Goal: Task Accomplishment & Management: Use online tool/utility

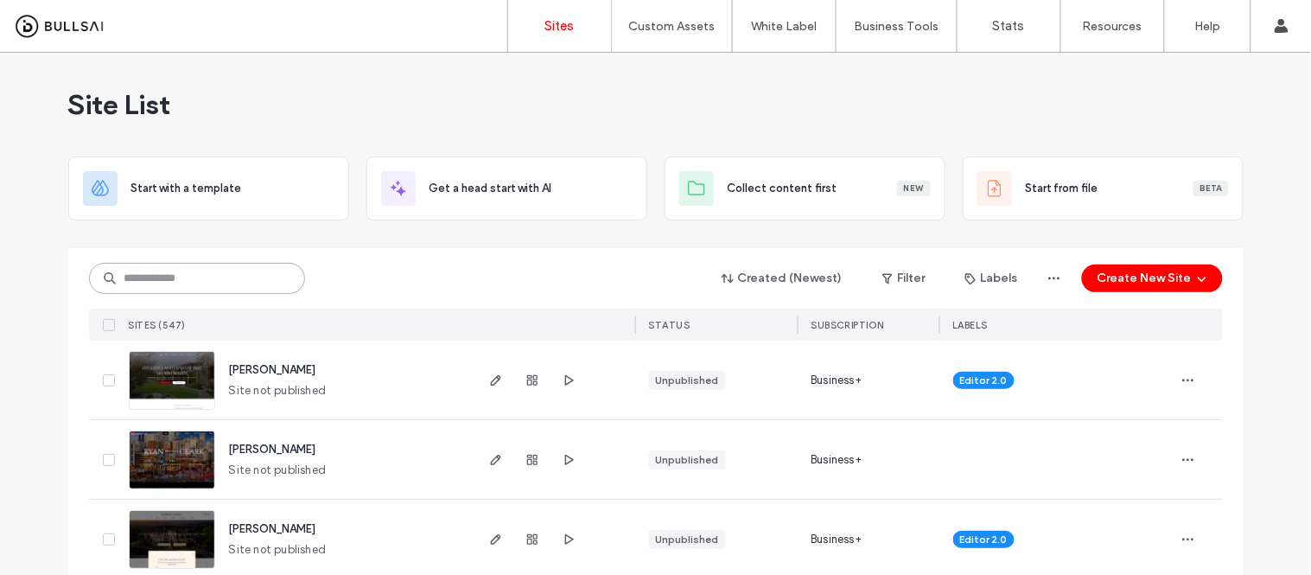
click at [255, 275] on input at bounding box center [197, 278] width 216 height 31
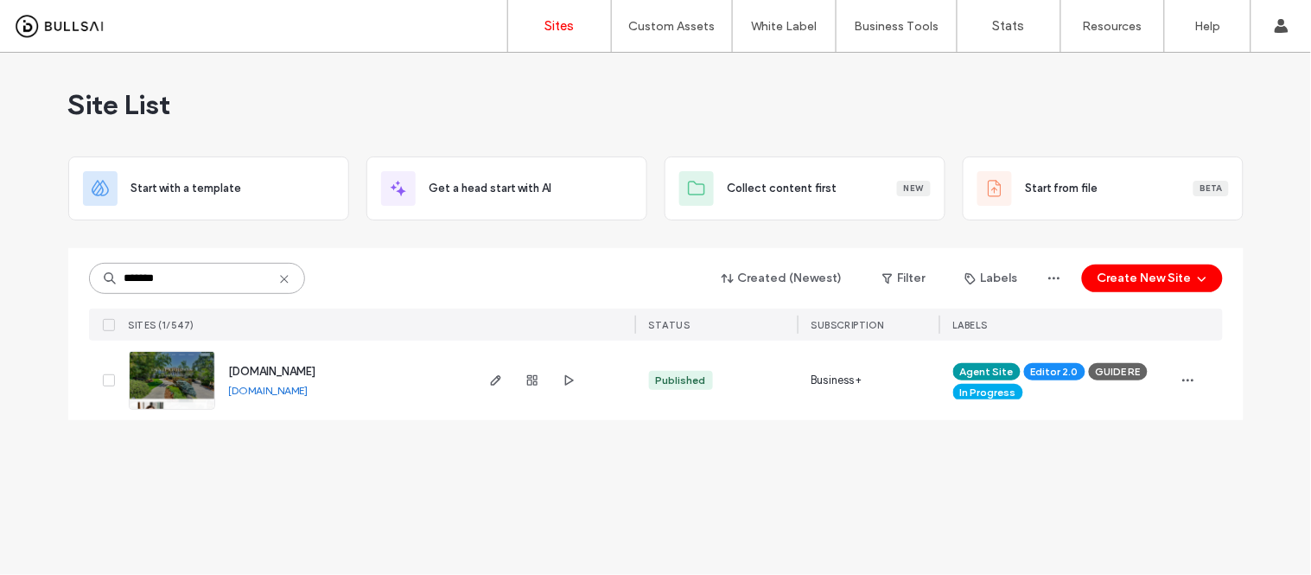
type input "*******"
click at [309, 391] on link "[DOMAIN_NAME]" at bounding box center [269, 390] width 80 height 13
click at [141, 392] on img at bounding box center [172, 411] width 85 height 118
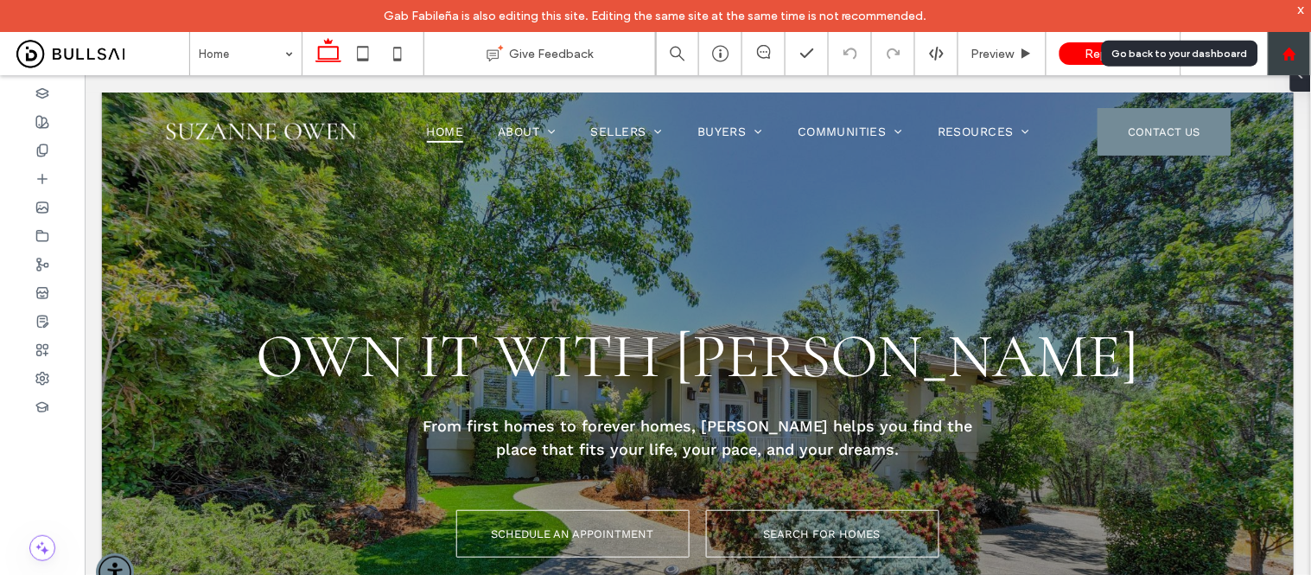
click at [1290, 49] on use at bounding box center [1289, 53] width 13 height 13
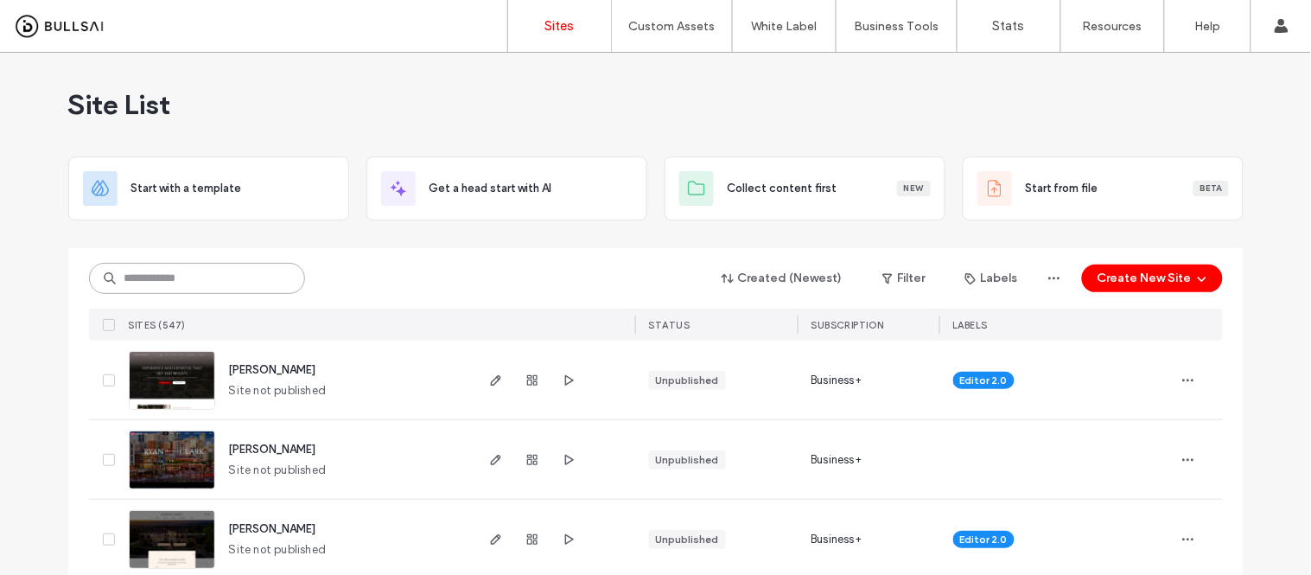
click at [185, 278] on input at bounding box center [197, 278] width 216 height 31
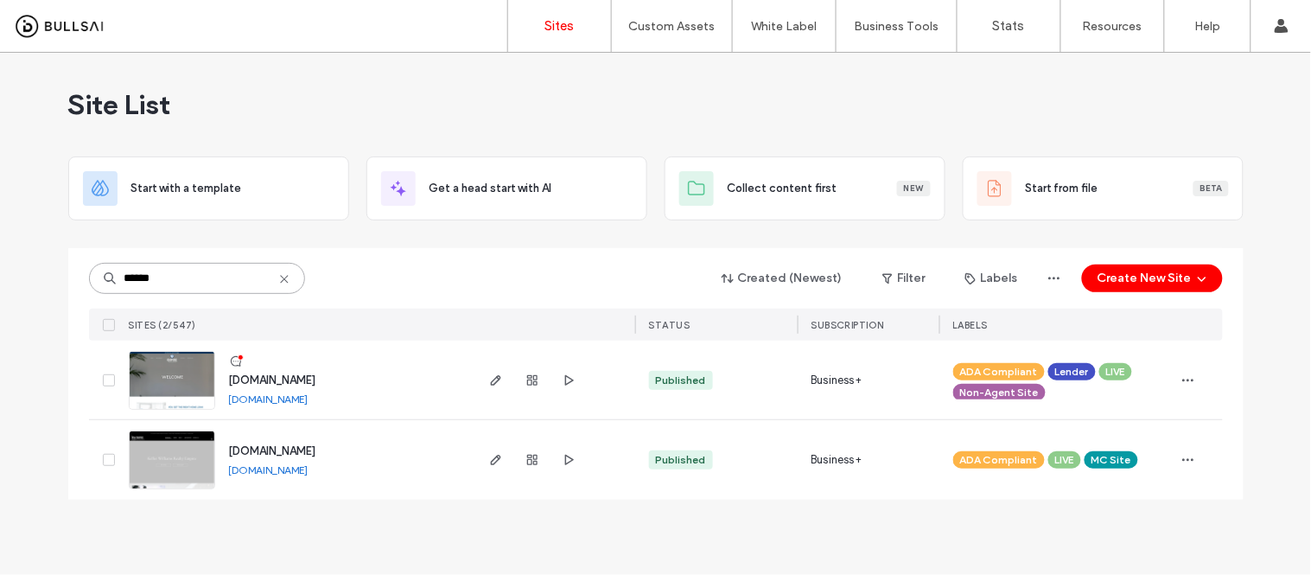
type input "******"
click at [294, 396] on link "www.empirehomeloans.com" at bounding box center [269, 398] width 80 height 13
click at [208, 390] on img at bounding box center [172, 411] width 85 height 118
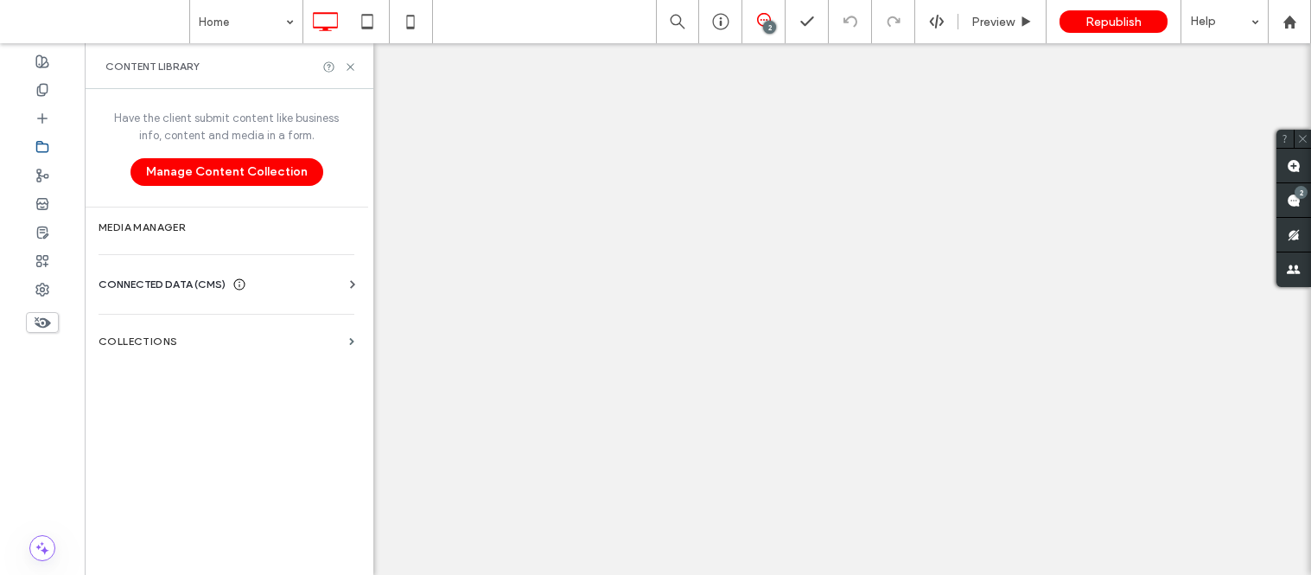
click at [137, 341] on label "Collections" at bounding box center [221, 341] width 244 height 12
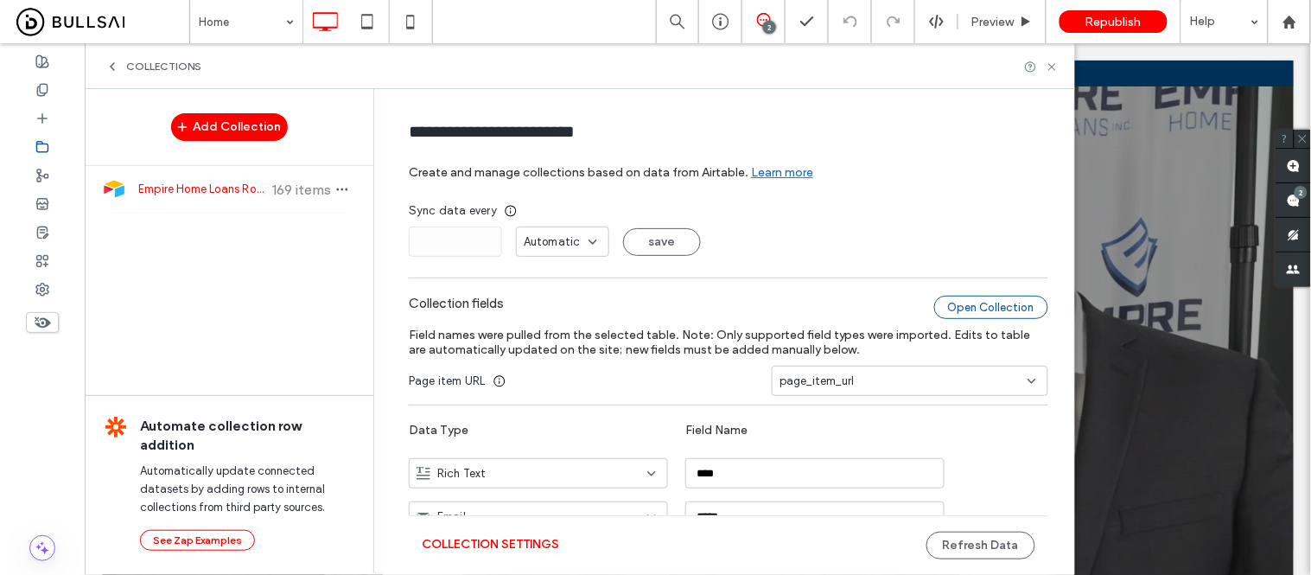
click at [975, 308] on div "Open Collection" at bounding box center [991, 307] width 114 height 23
click at [989, 552] on button "Refresh Data" at bounding box center [981, 546] width 109 height 28
